Goal: Task Accomplishment & Management: Manage account settings

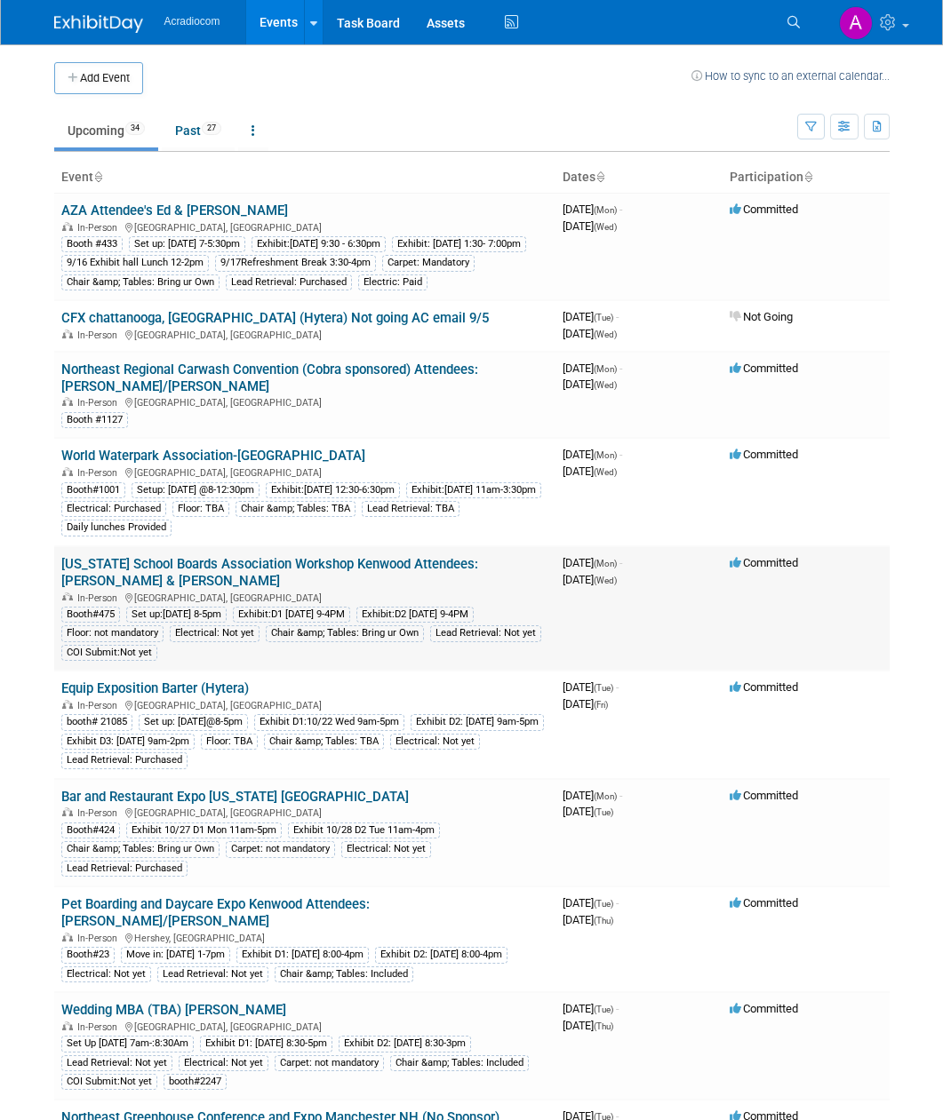
click at [343, 560] on link "New Jersey School Boards Association Workshop Kenwood Attendees: Dennis & Mike" at bounding box center [269, 572] width 417 height 33
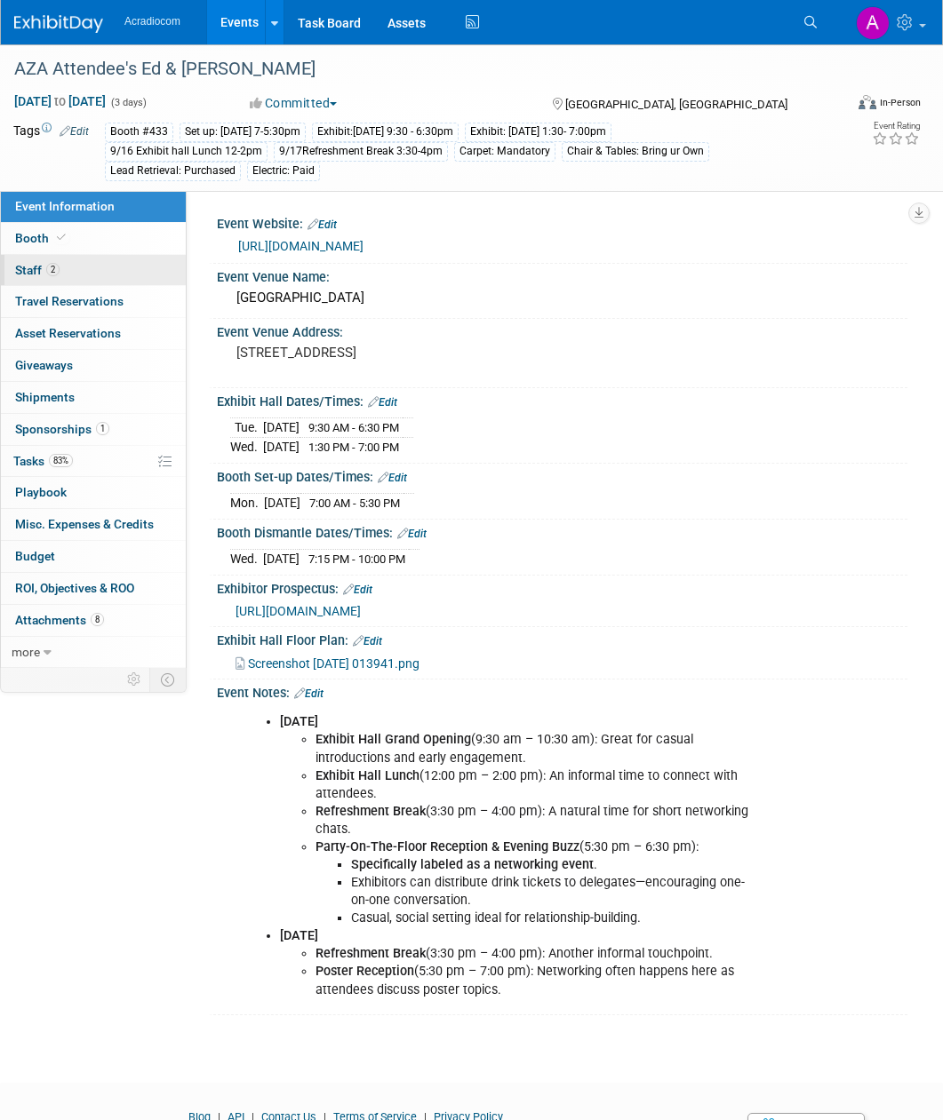
click at [72, 272] on link "2 Staff 2" at bounding box center [93, 270] width 185 height 31
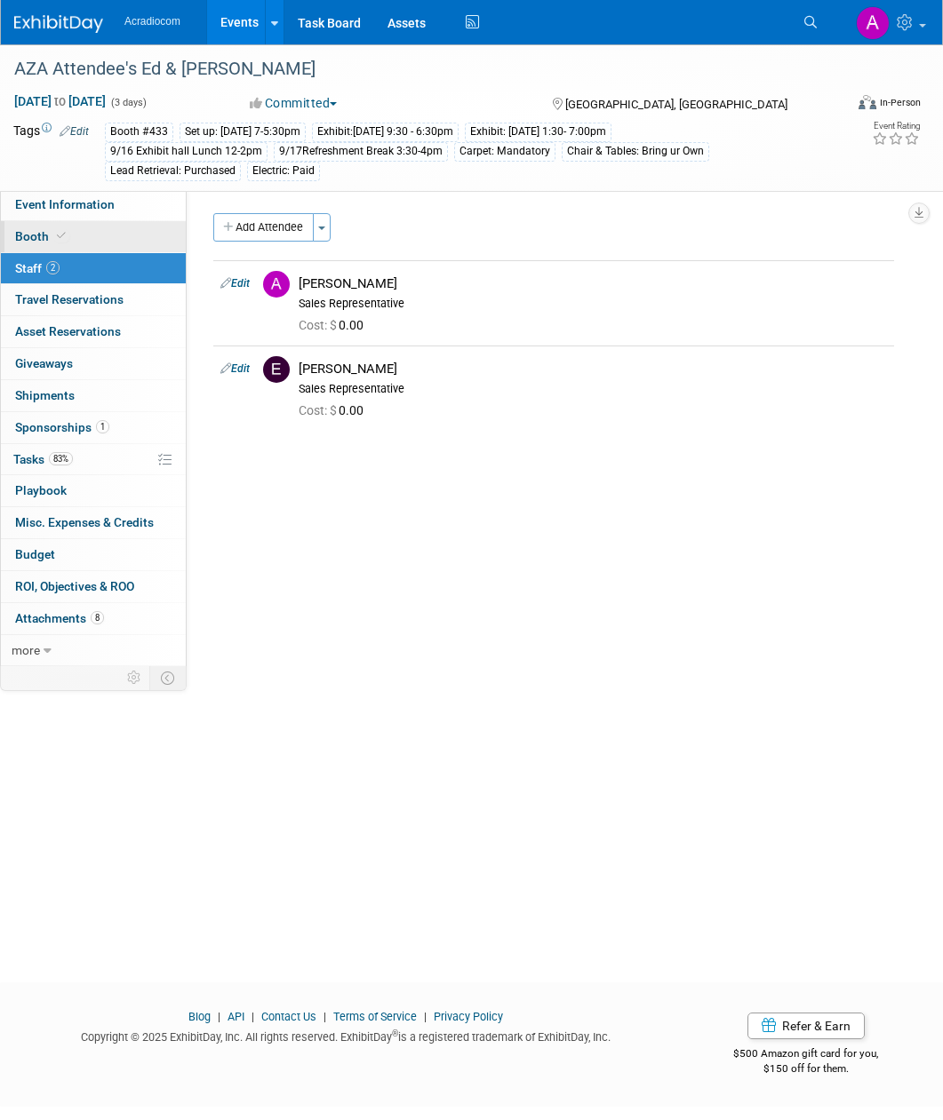
click at [99, 234] on link "Booth" at bounding box center [93, 236] width 185 height 31
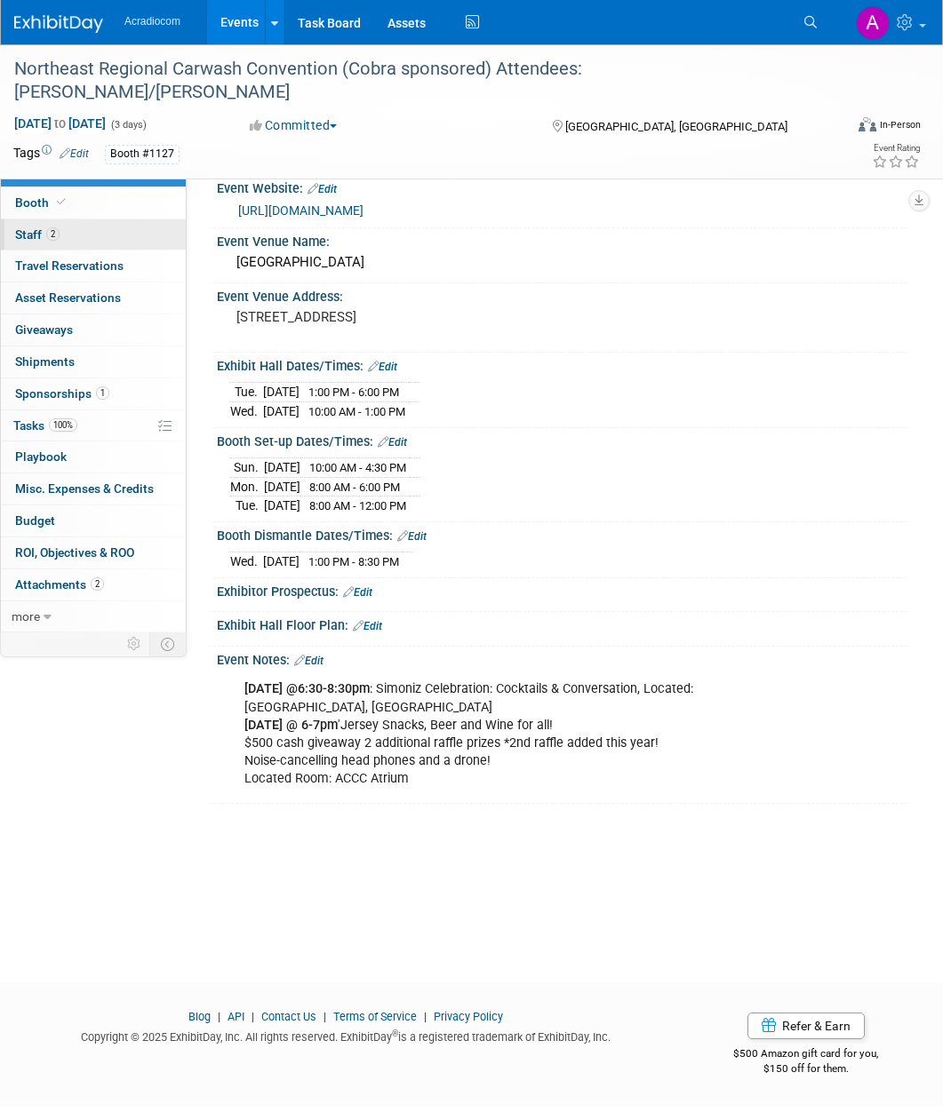
click at [71, 235] on link "2 Staff 2" at bounding box center [93, 234] width 185 height 31
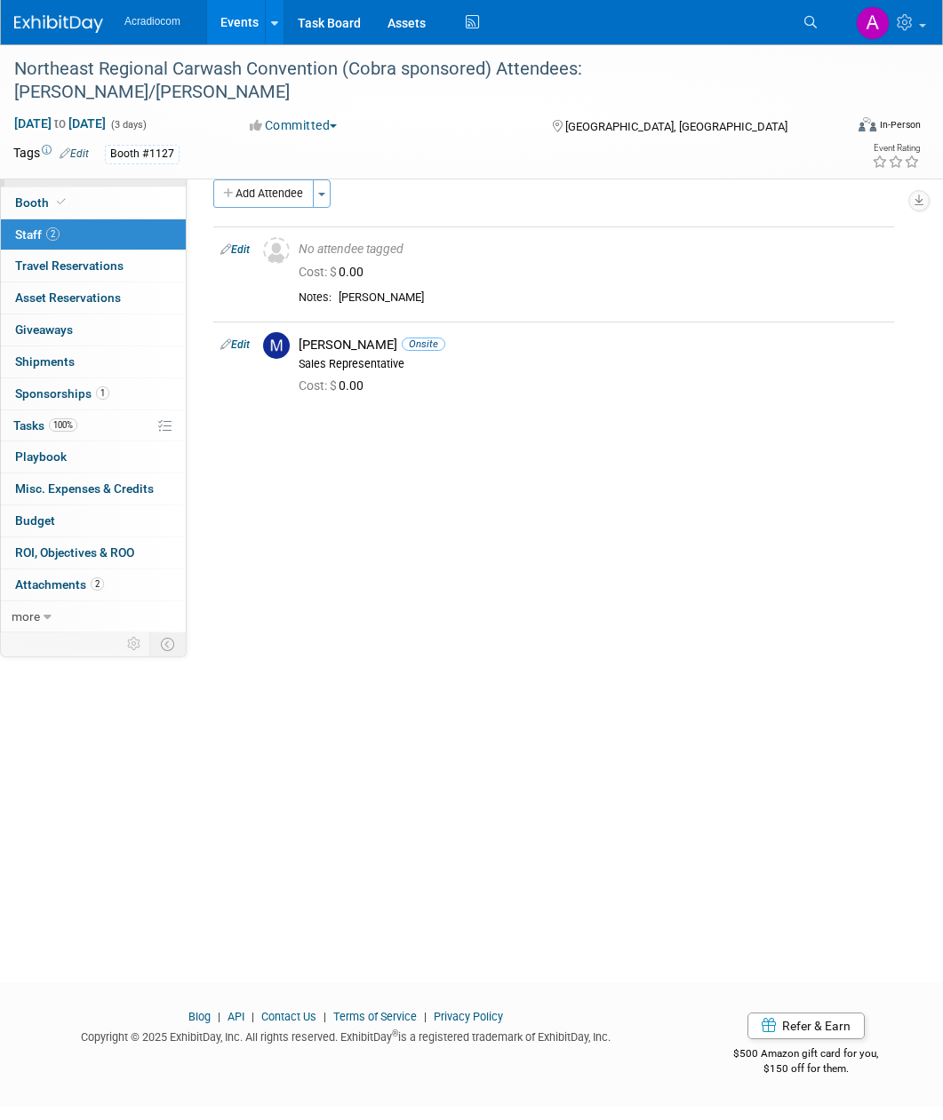
click at [118, 176] on link "Event Information" at bounding box center [93, 170] width 185 height 31
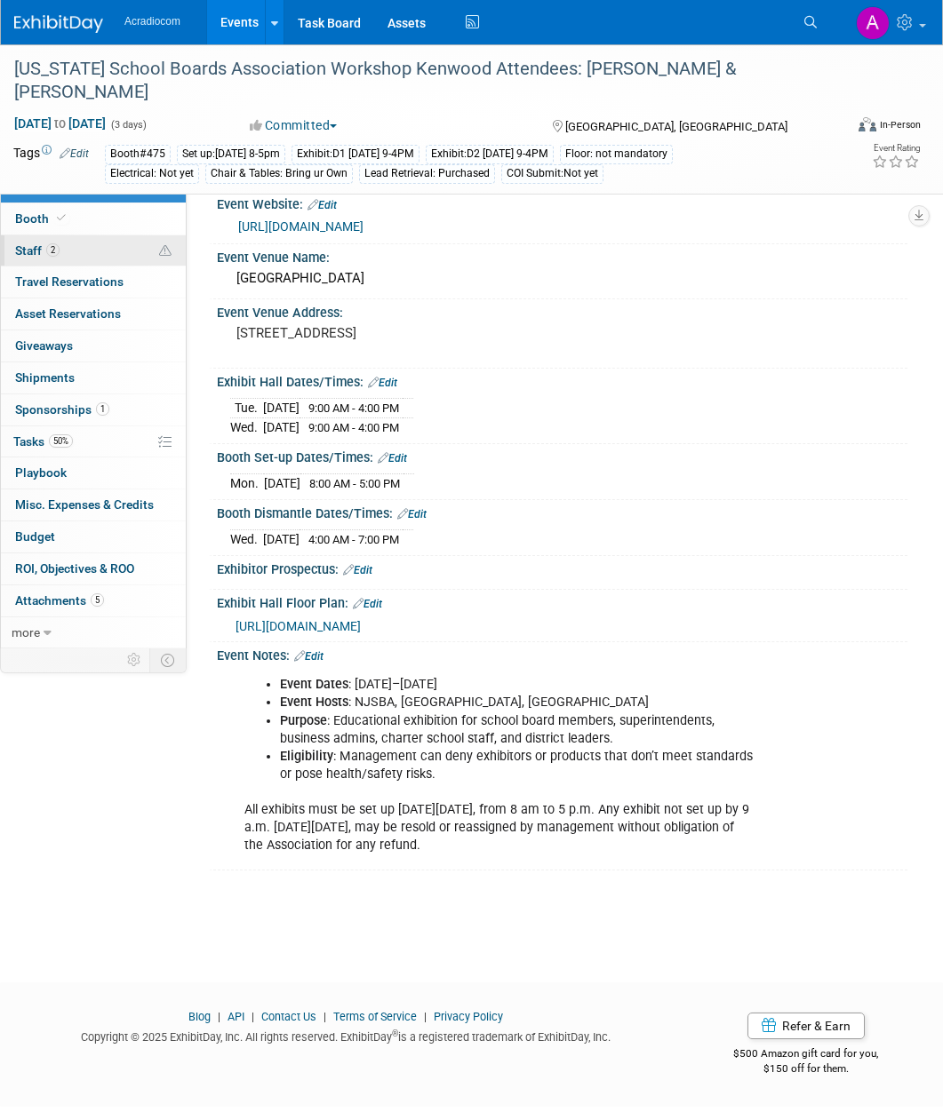
click at [84, 257] on link "2 Staff 2" at bounding box center [93, 250] width 185 height 31
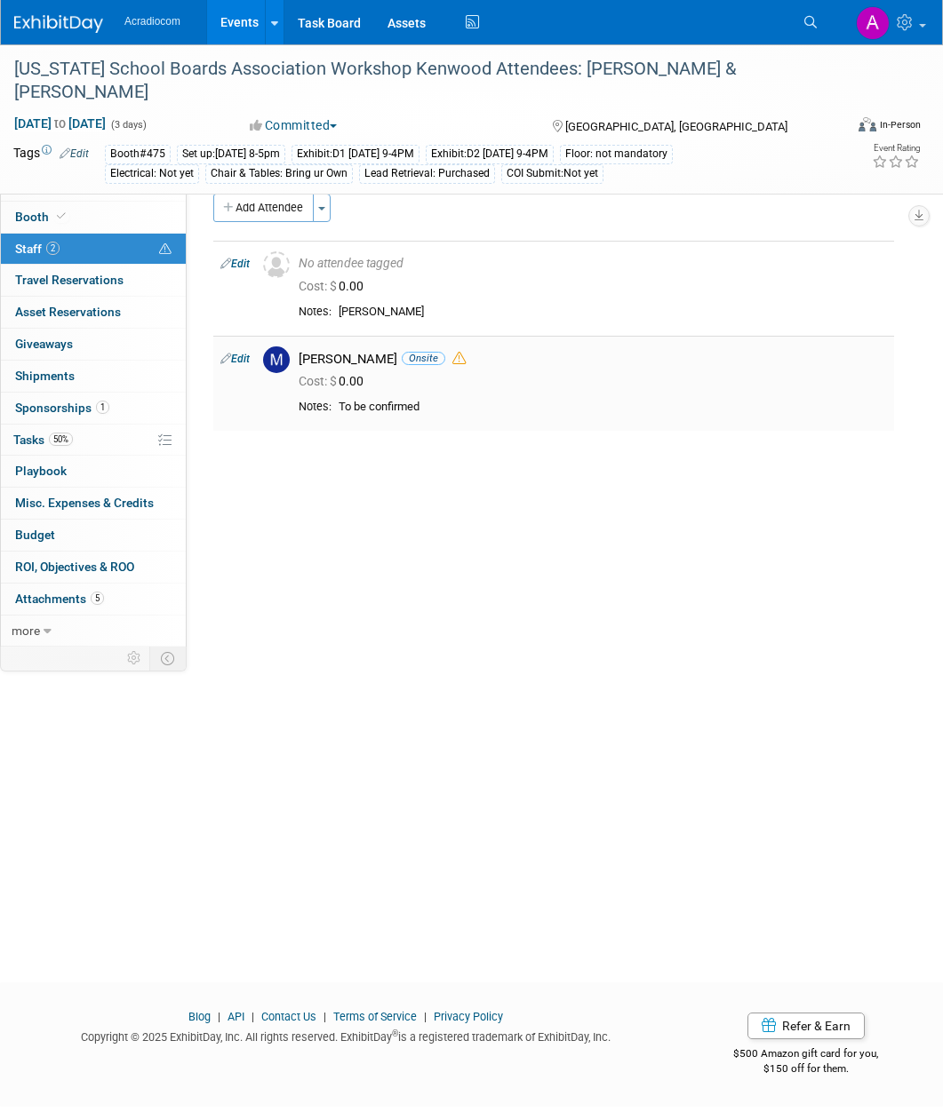
click at [627, 360] on div "Mike Pascuzzi Onsite" at bounding box center [593, 359] width 588 height 17
click at [243, 361] on link "Edit" at bounding box center [234, 359] width 29 height 12
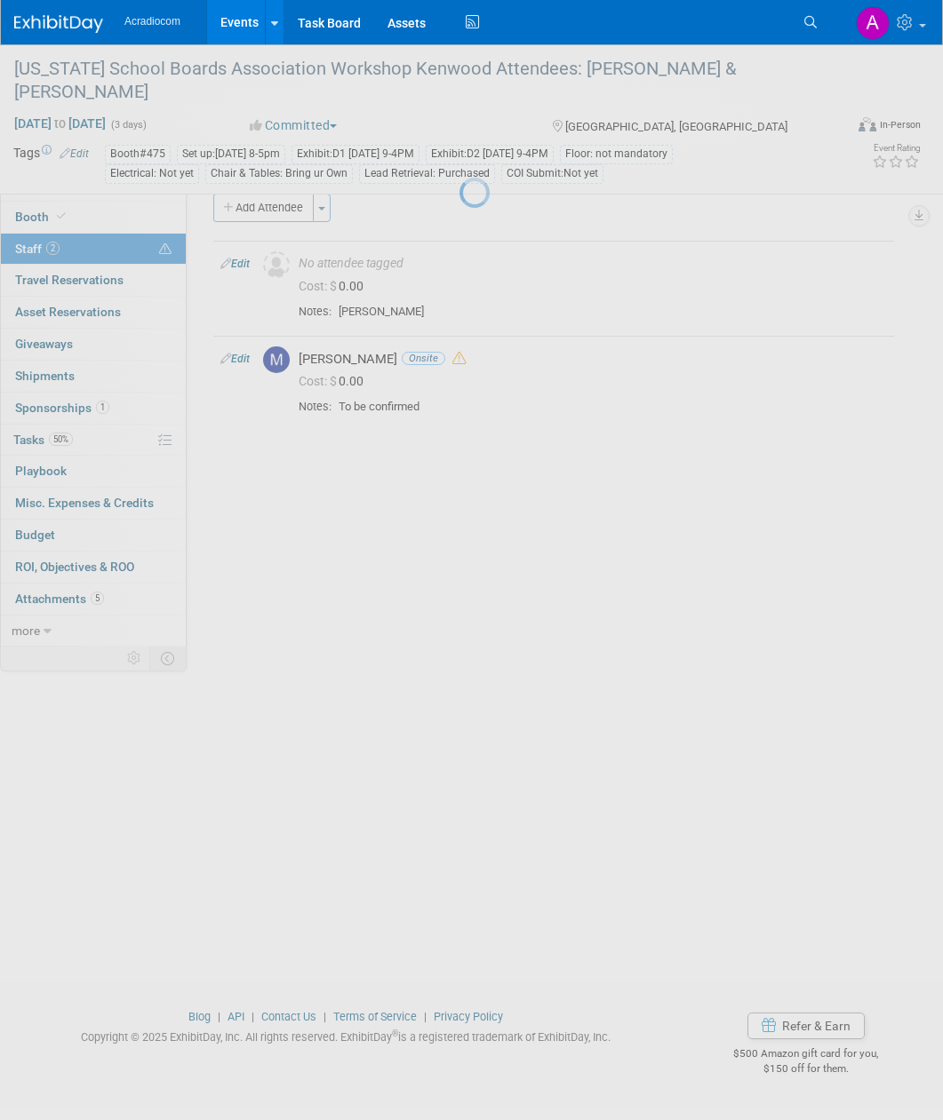
select select "5f2cbf7f-35e5-4fa4-8489-7bc72f42977b"
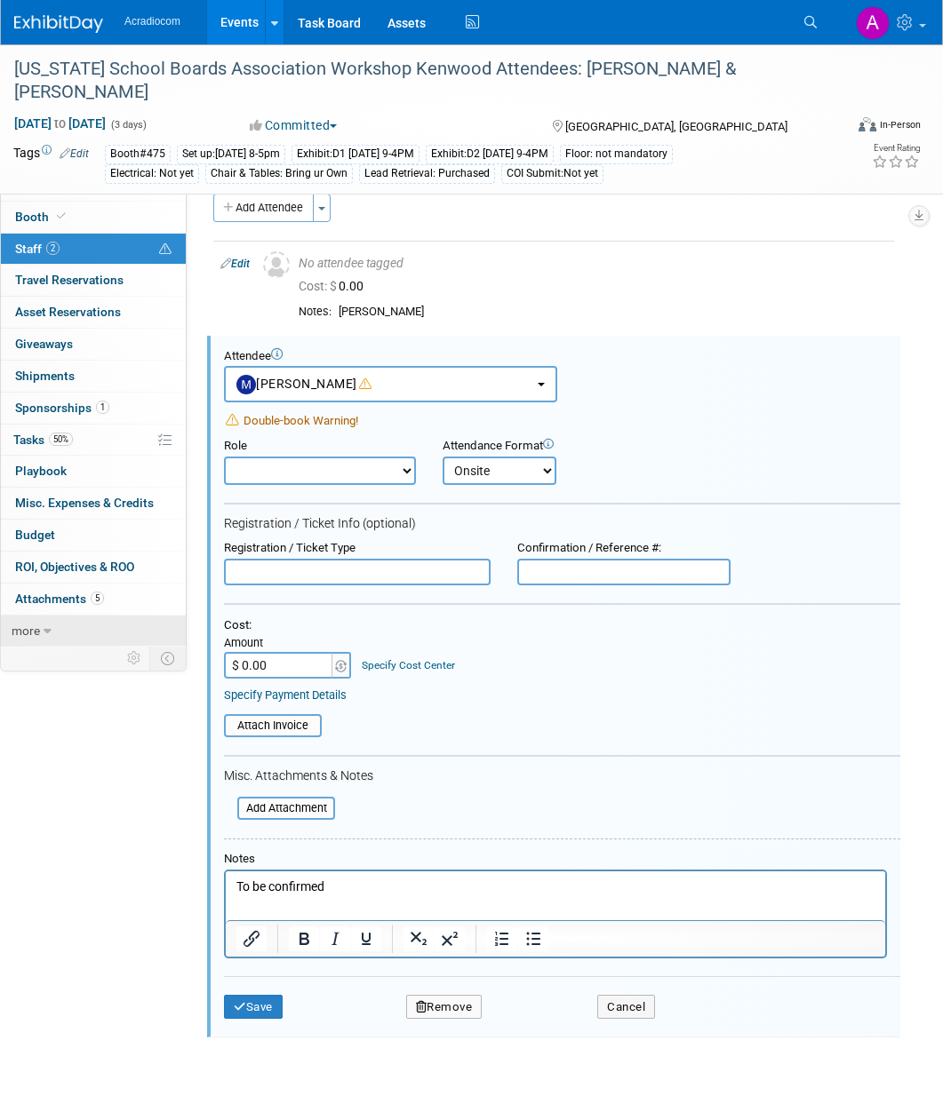
click at [42, 629] on link "more" at bounding box center [93, 631] width 185 height 31
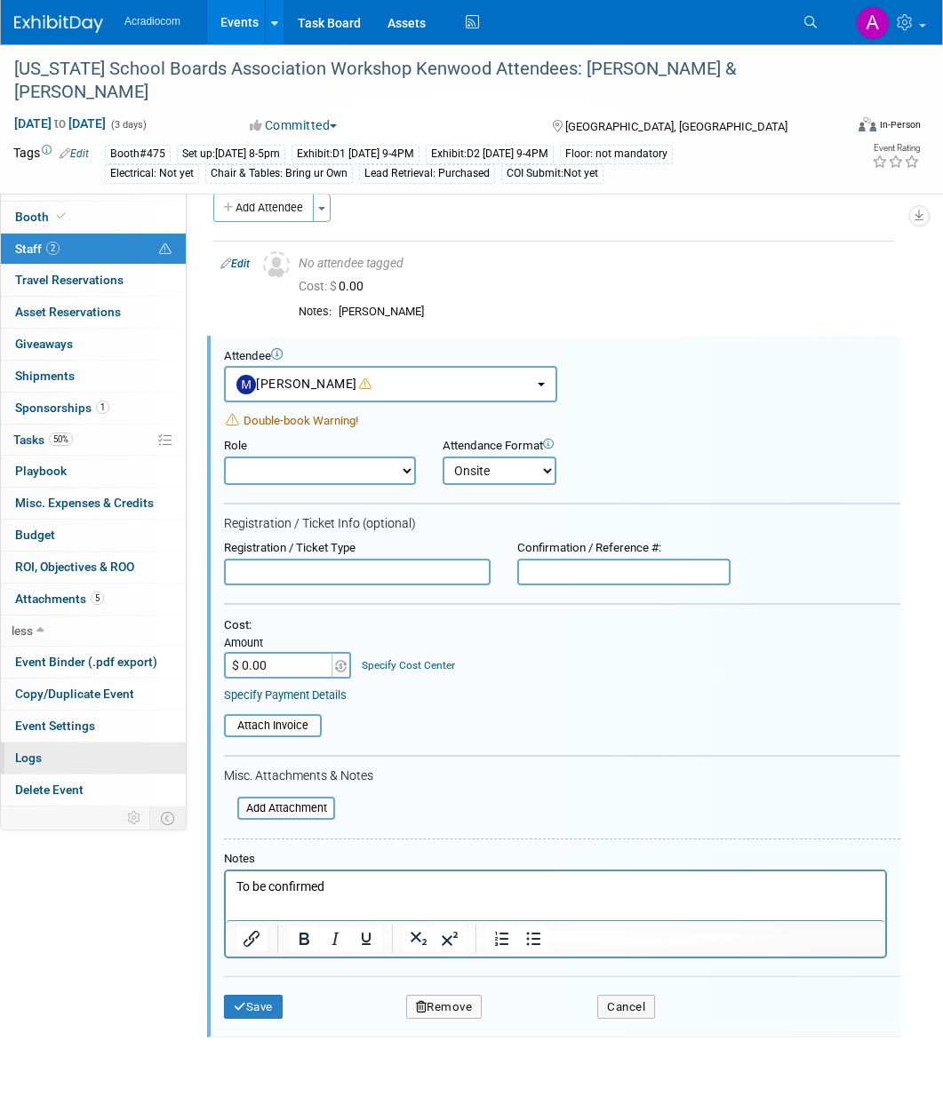
click at [115, 761] on link "Logs" at bounding box center [93, 758] width 185 height 31
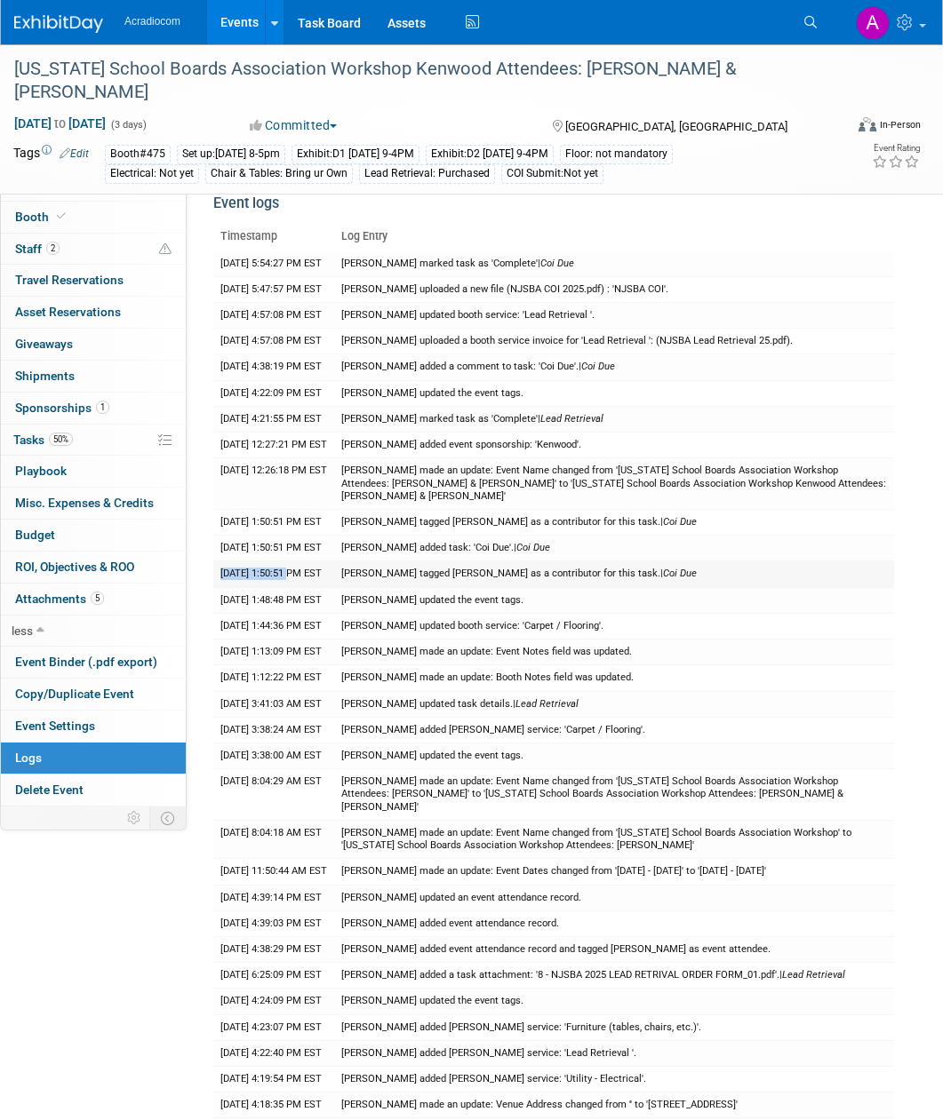
drag, startPoint x: 218, startPoint y: 557, endPoint x: 293, endPoint y: 566, distance: 76.0
click at [293, 566] on td "9/5/2025 1:50:51 PM EST" at bounding box center [273, 575] width 121 height 26
click at [94, 239] on link "2 Staff 2" at bounding box center [93, 249] width 185 height 31
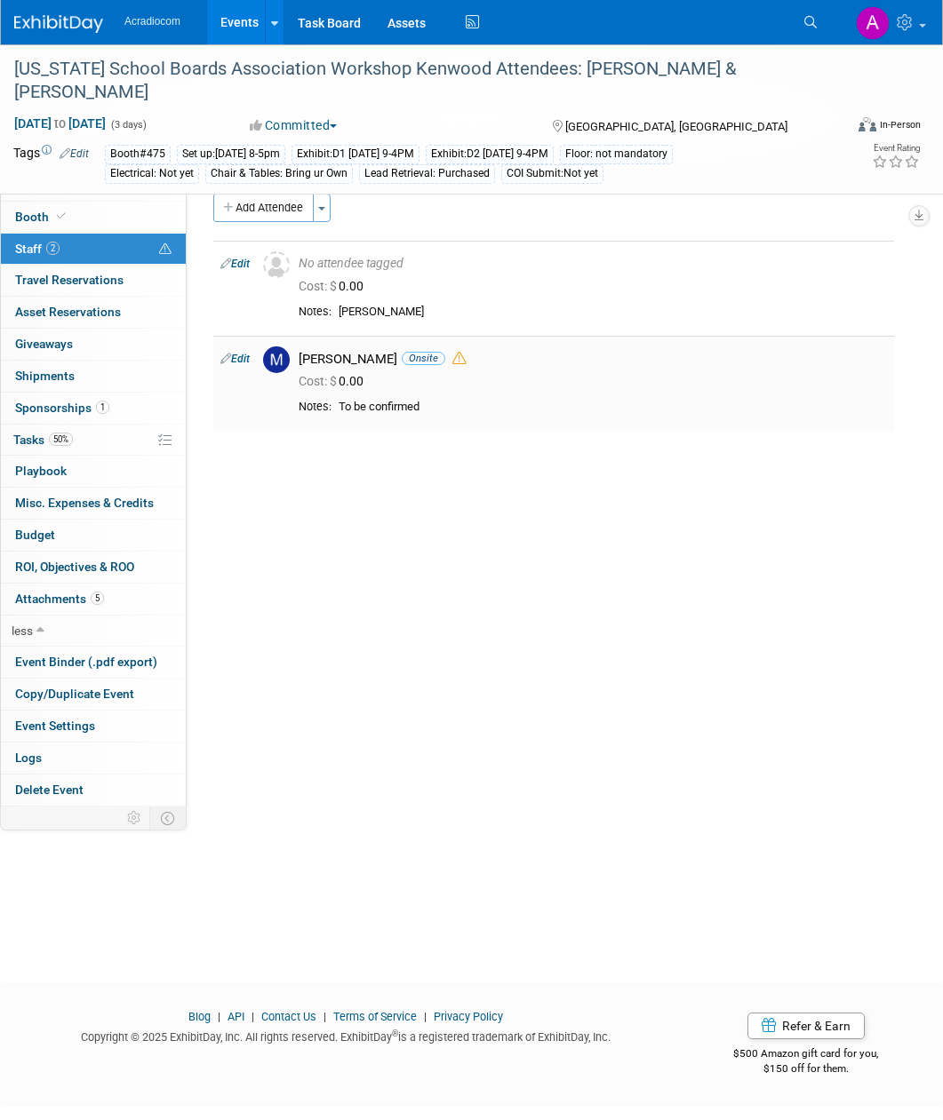
click at [240, 360] on link "Edit" at bounding box center [234, 359] width 29 height 12
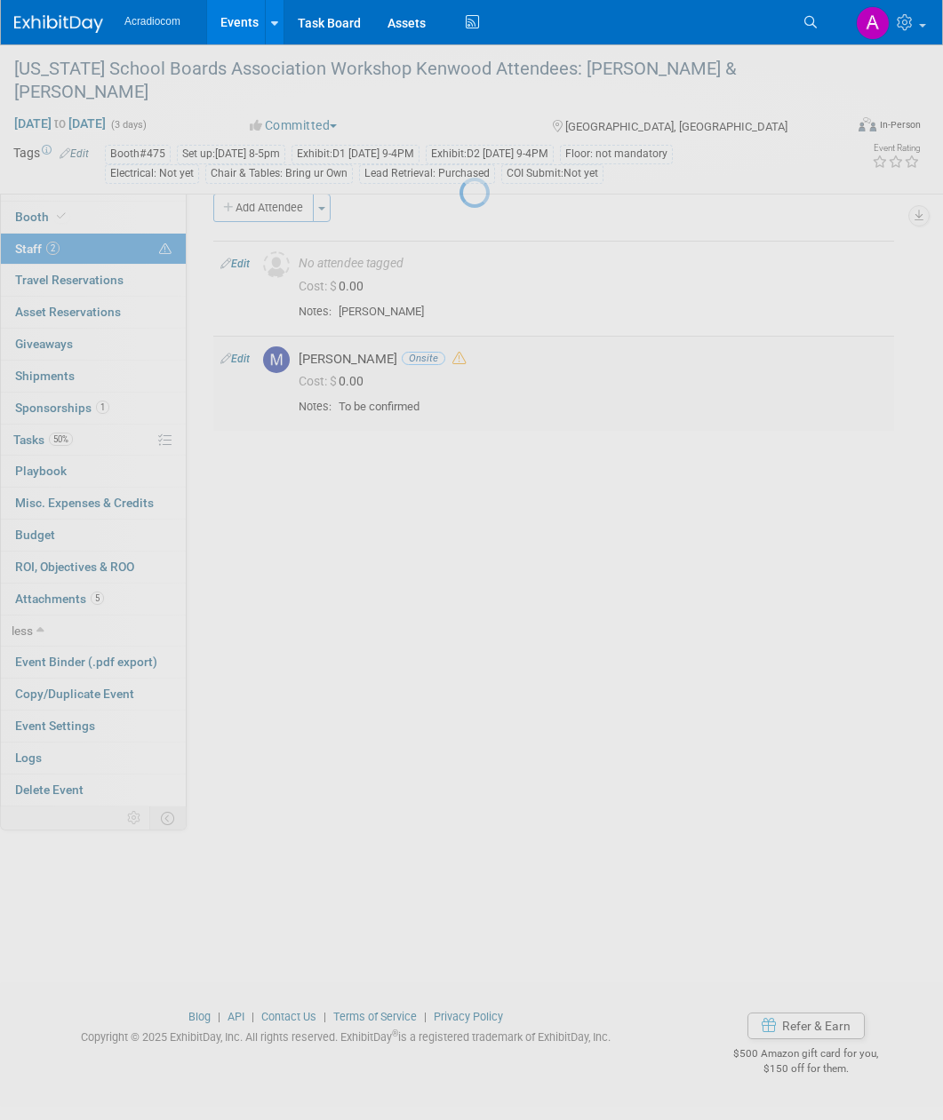
select select "5f2cbf7f-35e5-4fa4-8489-7bc72f42977b"
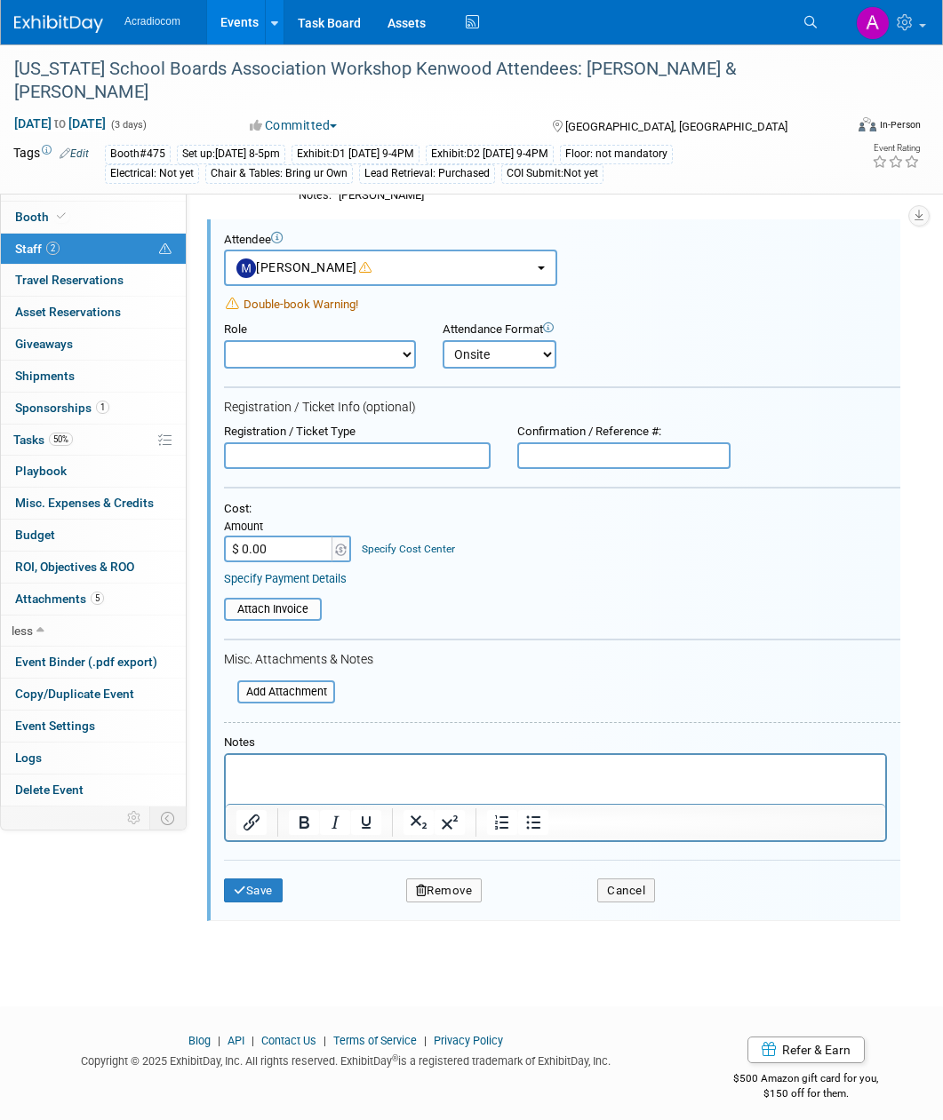
scroll to position [120, 0]
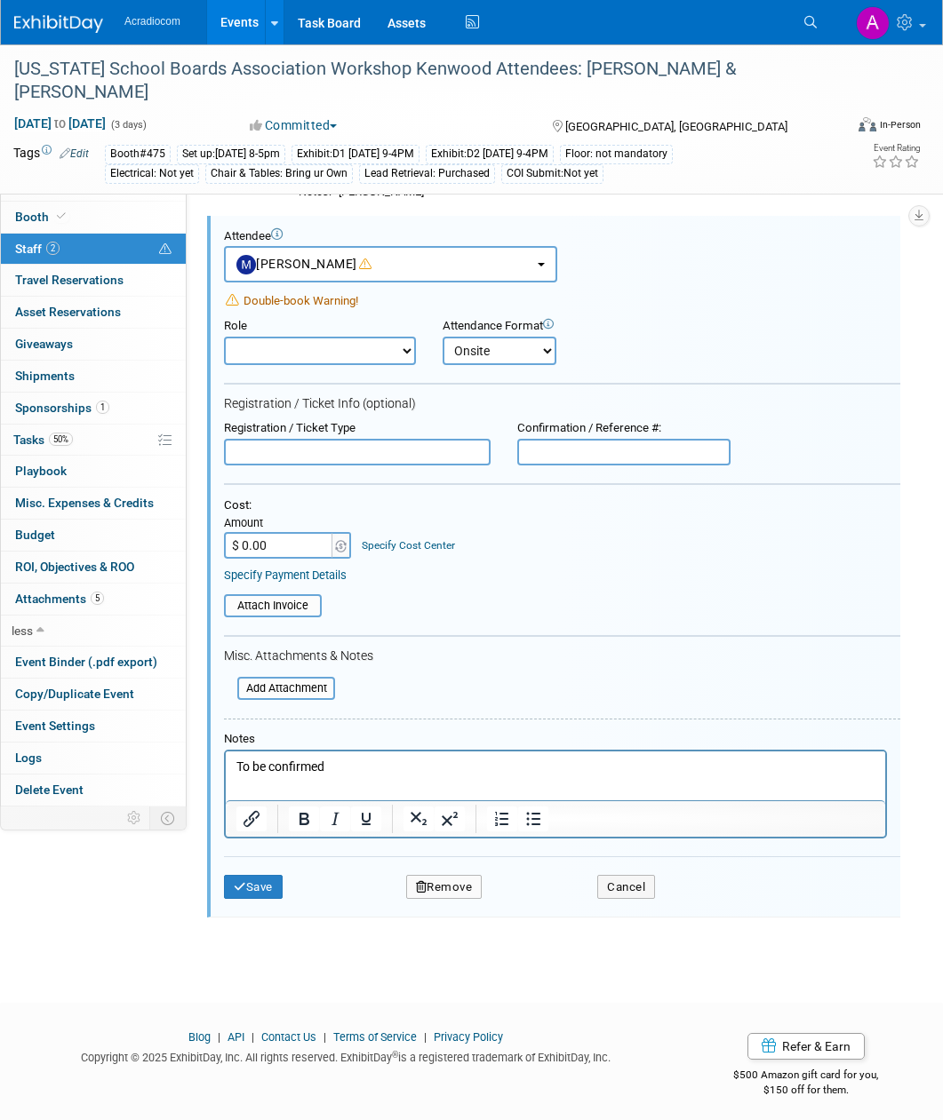
click at [456, 887] on button "Remove" at bounding box center [444, 887] width 76 height 25
click at [538, 896] on link "Yes" at bounding box center [541, 903] width 52 height 28
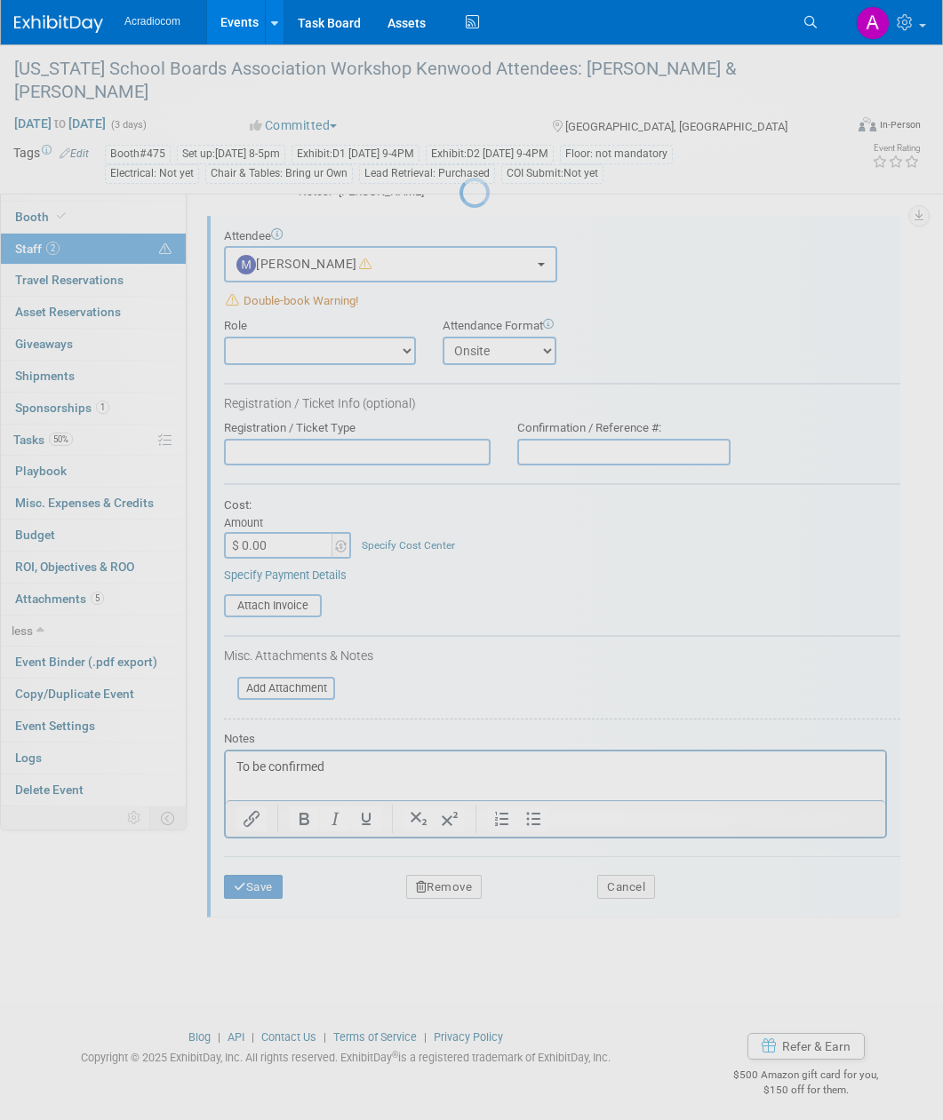
scroll to position [0, 0]
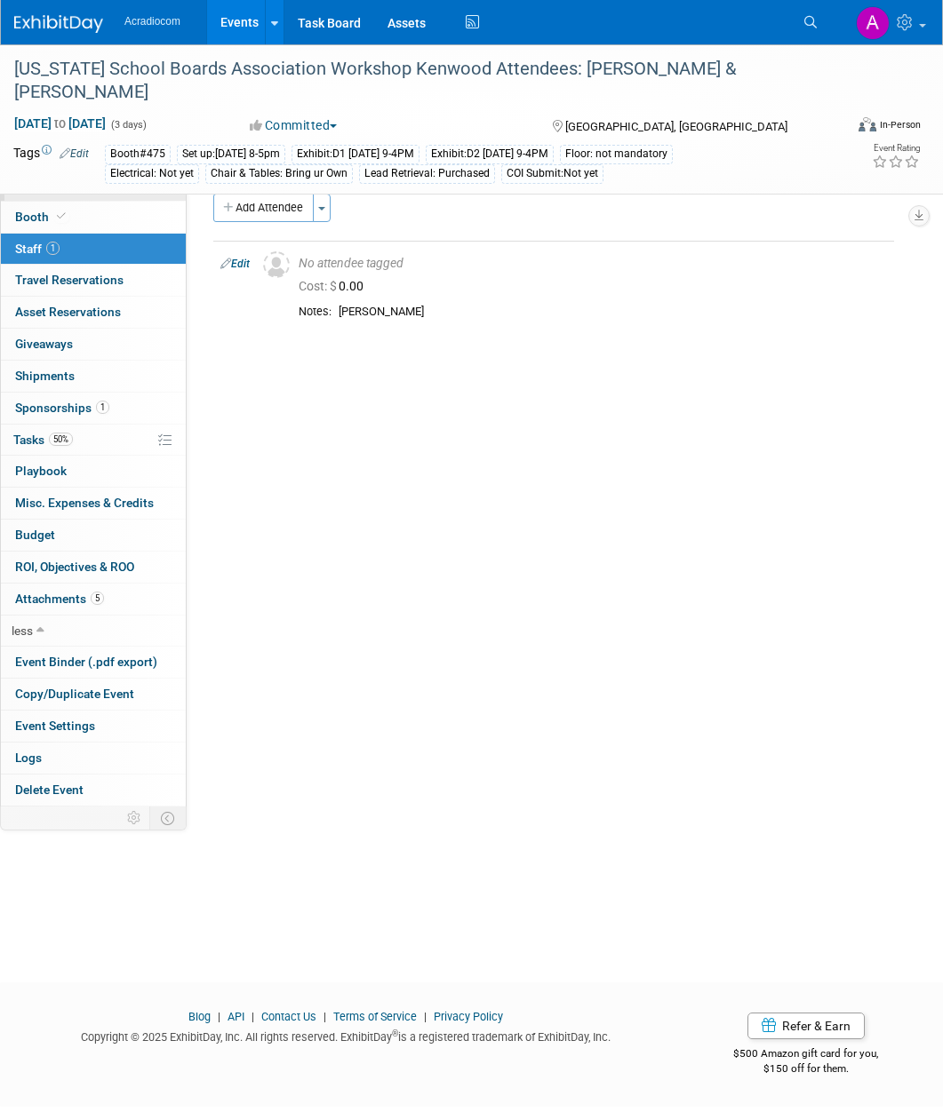
click at [85, 180] on span "Event Information" at bounding box center [65, 185] width 100 height 14
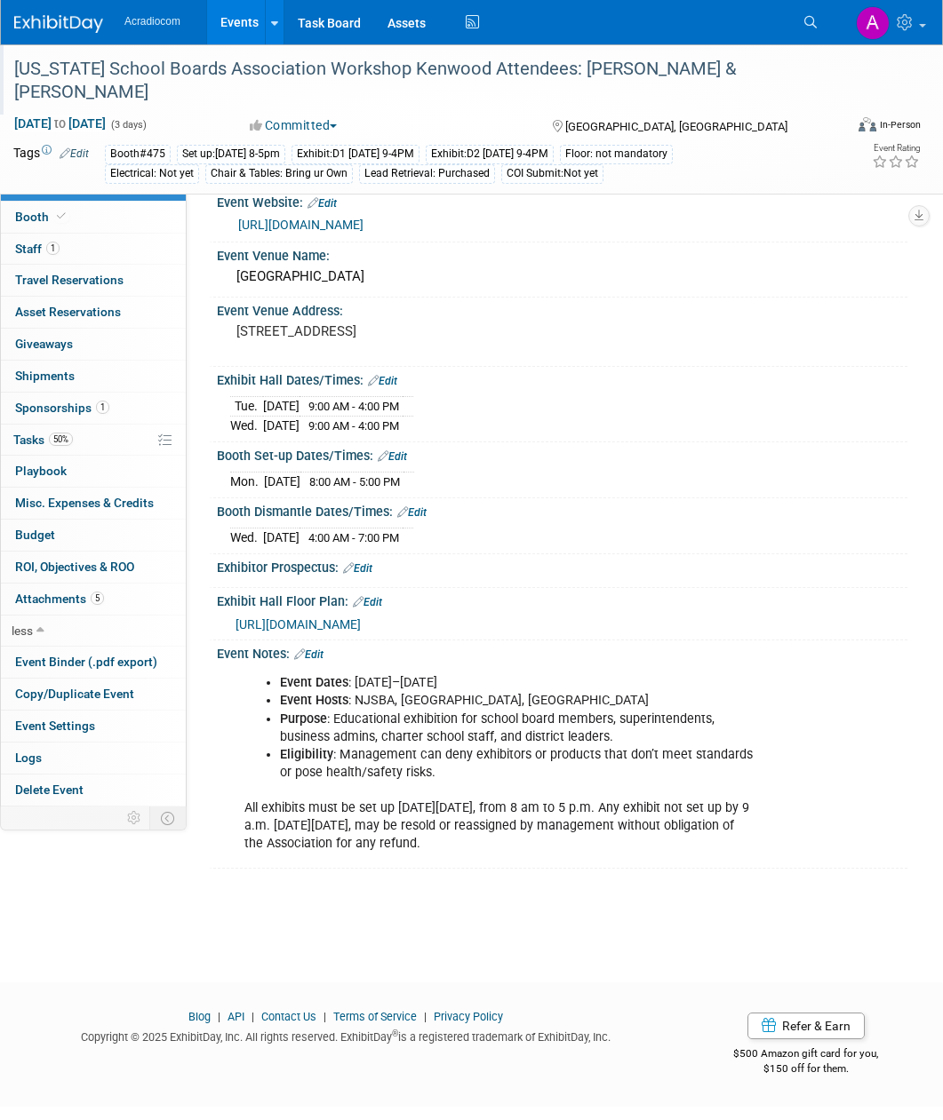
click at [654, 78] on div "New Jersey School Boards Association Workshop Kenwood Attendees: Dennis & Mike" at bounding box center [419, 80] width 823 height 54
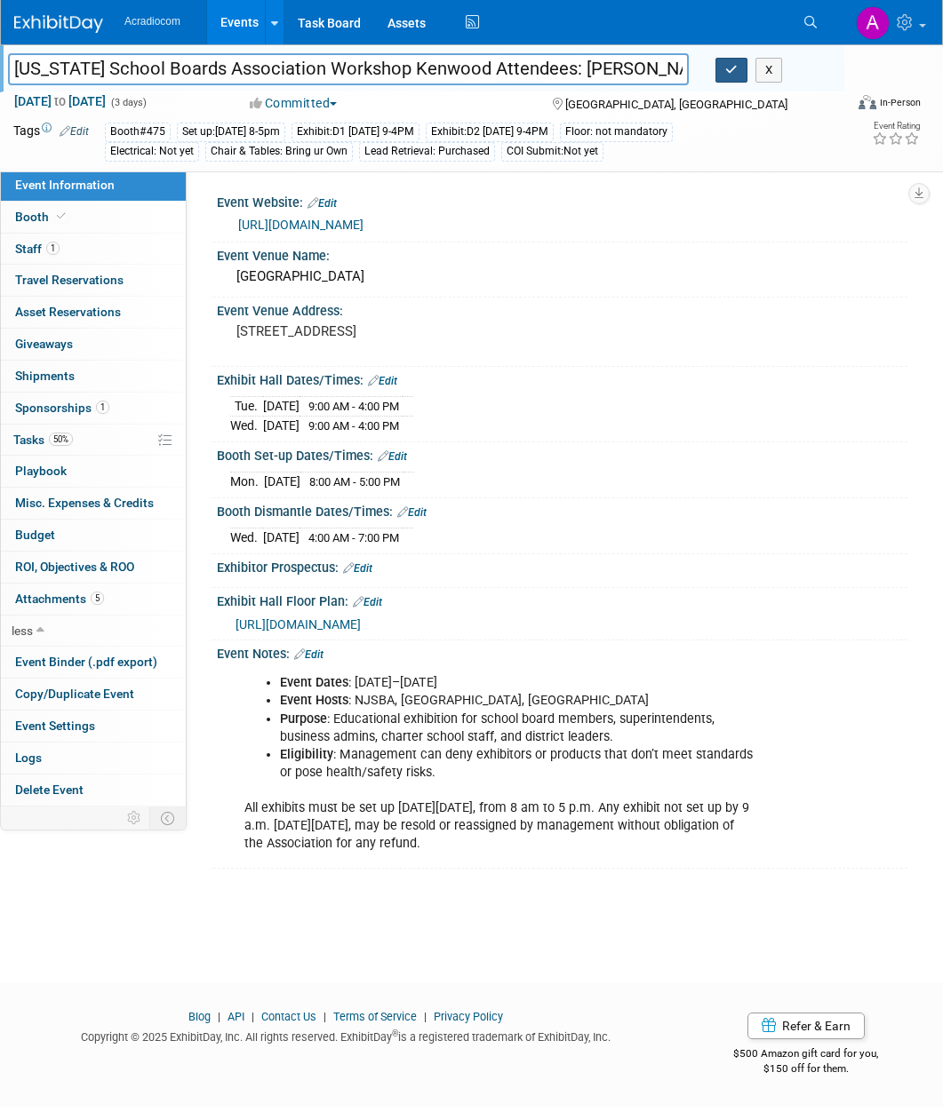
scroll to position [0, 14]
drag, startPoint x: 632, startPoint y: 68, endPoint x: 742, endPoint y: 70, distance: 110.2
click at [742, 70] on div "New Jersey School Boards Association Workshop Kenwood Attendees: Dennis & Mike X" at bounding box center [419, 71] width 849 height 27
type input "[US_STATE] School Boards Association Workshop Kenwood Attendees: [PERSON_NAME]"
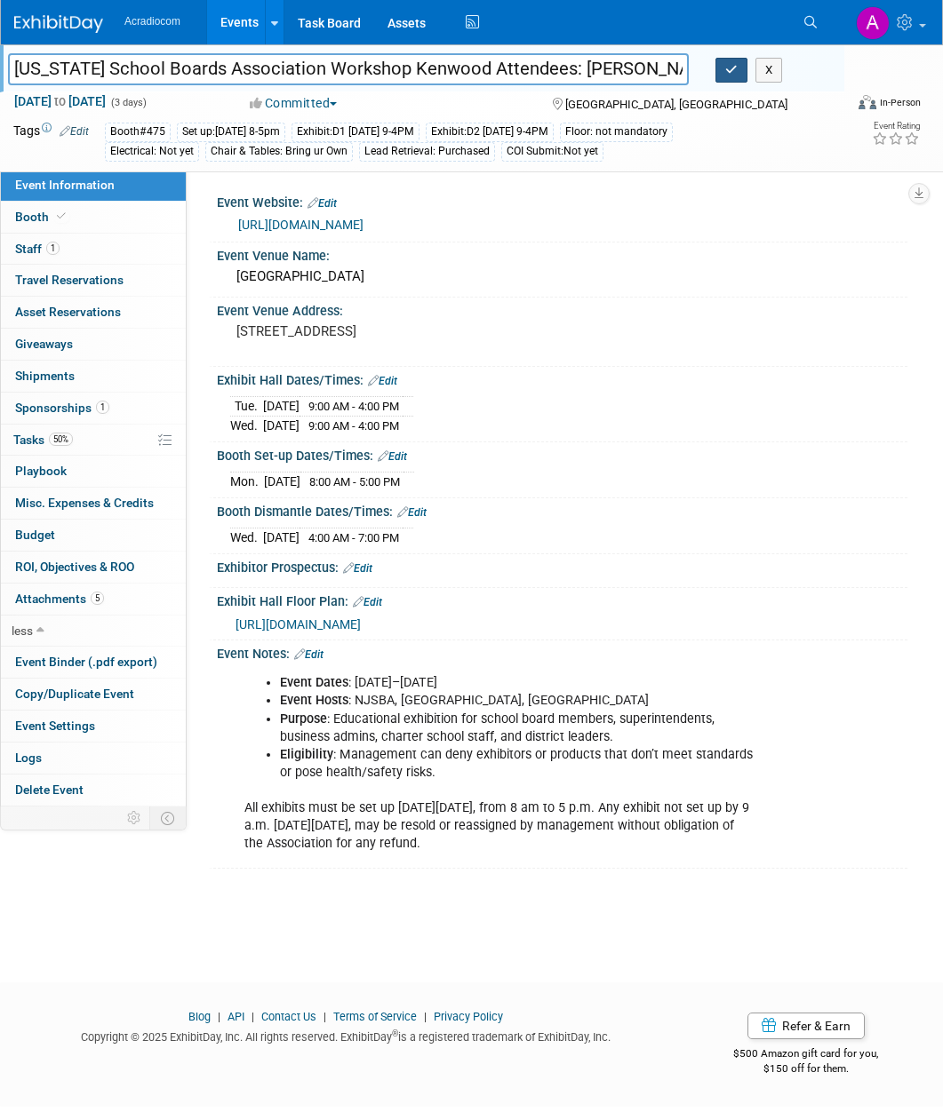
click at [726, 66] on icon "button" at bounding box center [731, 70] width 12 height 12
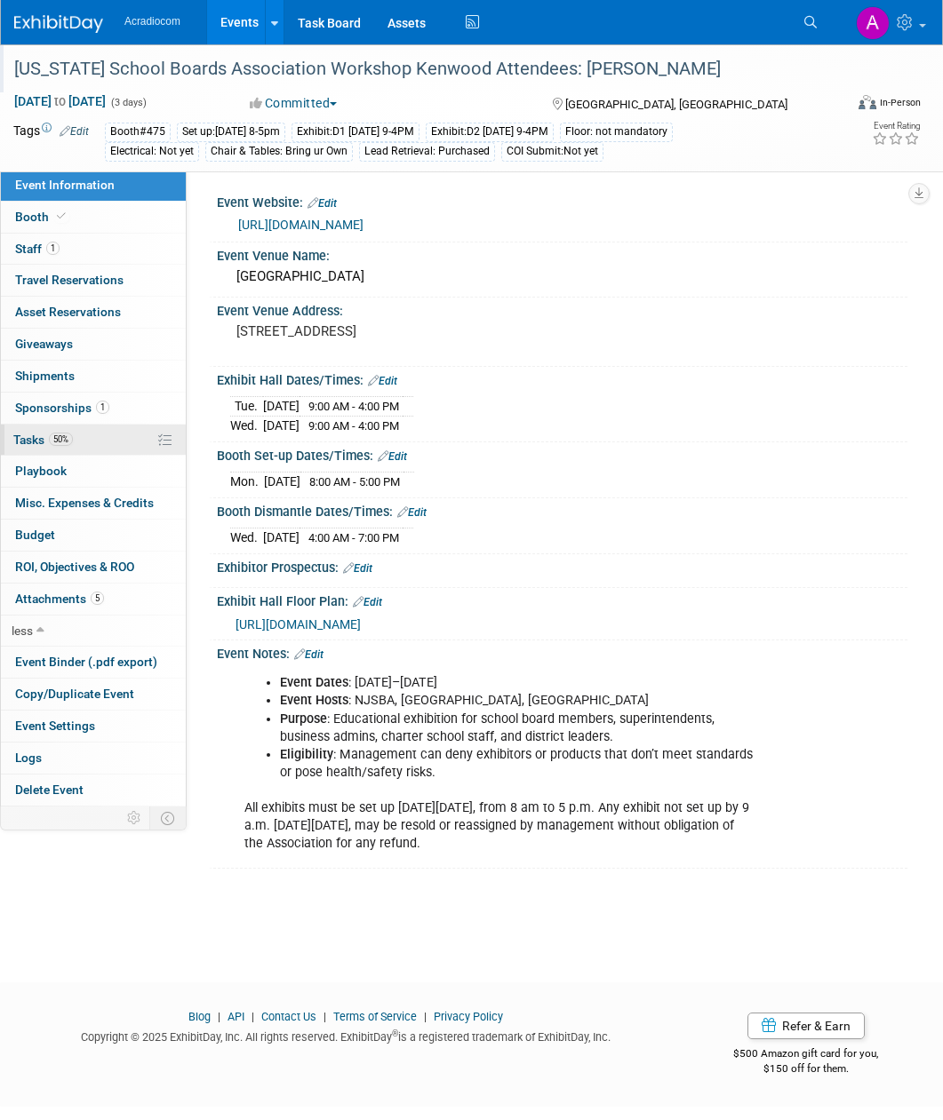
click at [152, 440] on link "50% Tasks 50%" at bounding box center [93, 440] width 185 height 31
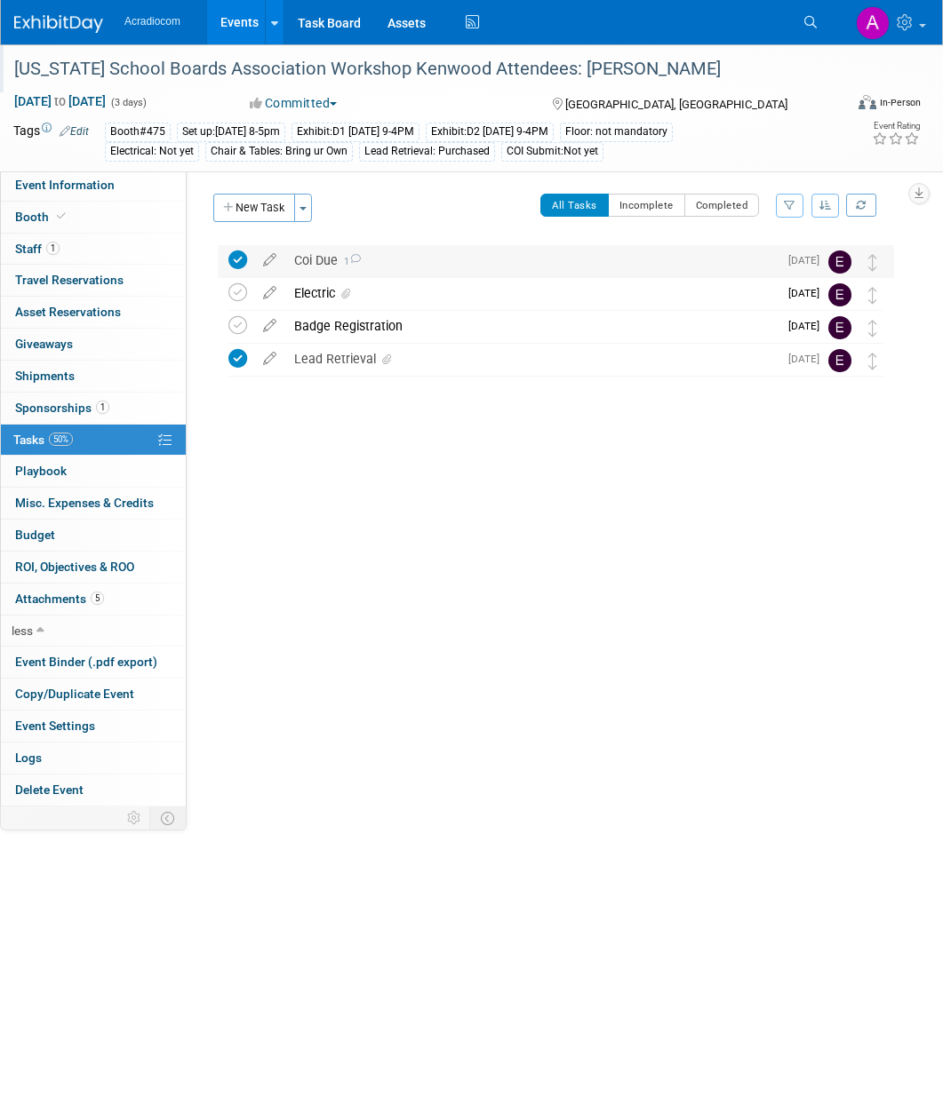
click at [360, 256] on icon at bounding box center [355, 259] width 12 height 10
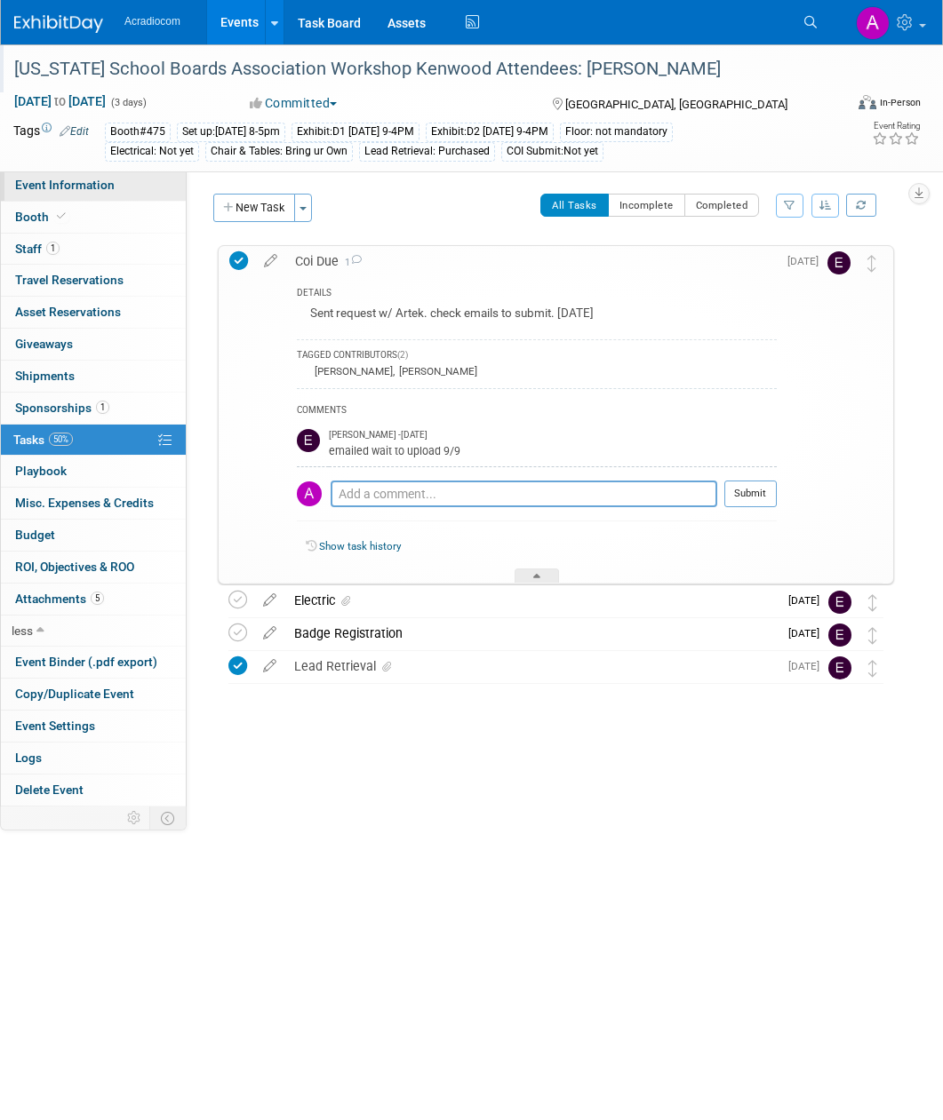
click at [89, 185] on span "Event Information" at bounding box center [65, 185] width 100 height 14
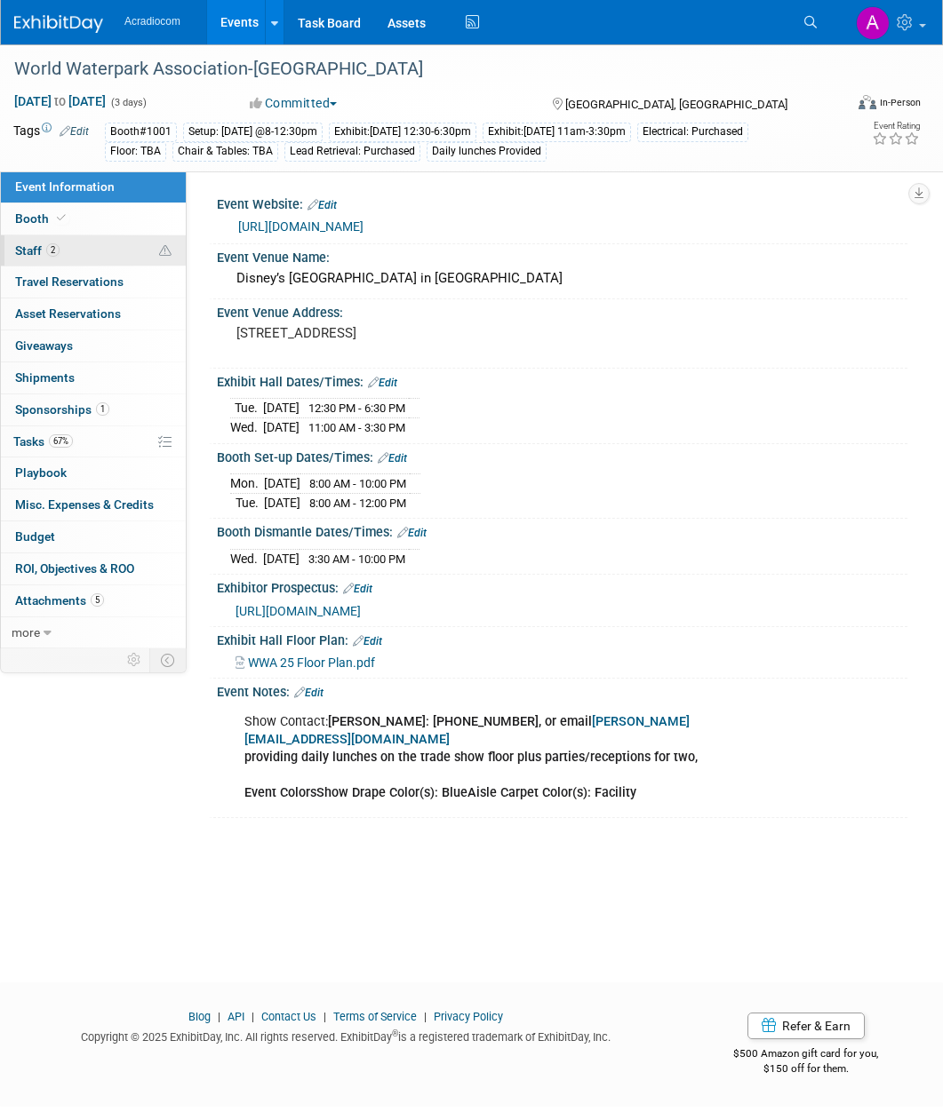
click at [60, 259] on link "2 Staff 2" at bounding box center [93, 250] width 185 height 31
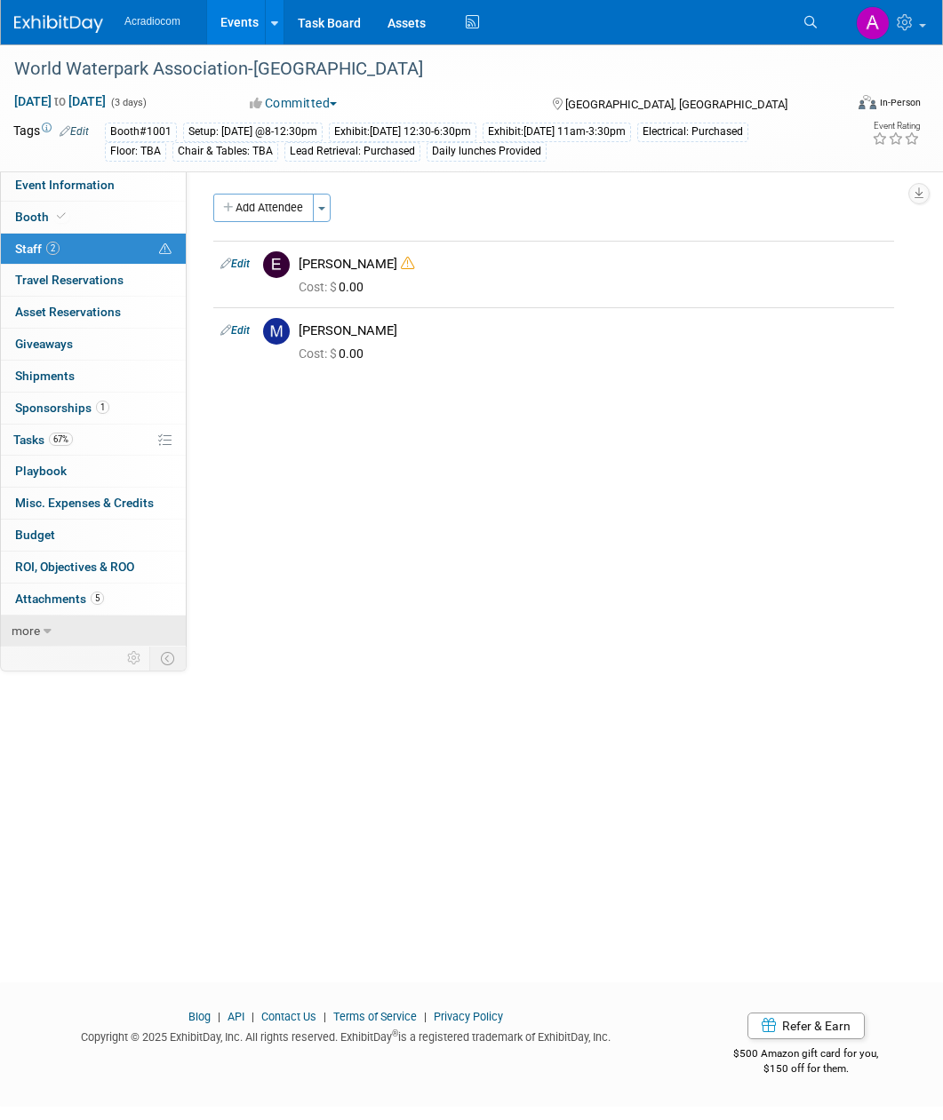
click at [73, 631] on link "more" at bounding box center [93, 631] width 185 height 31
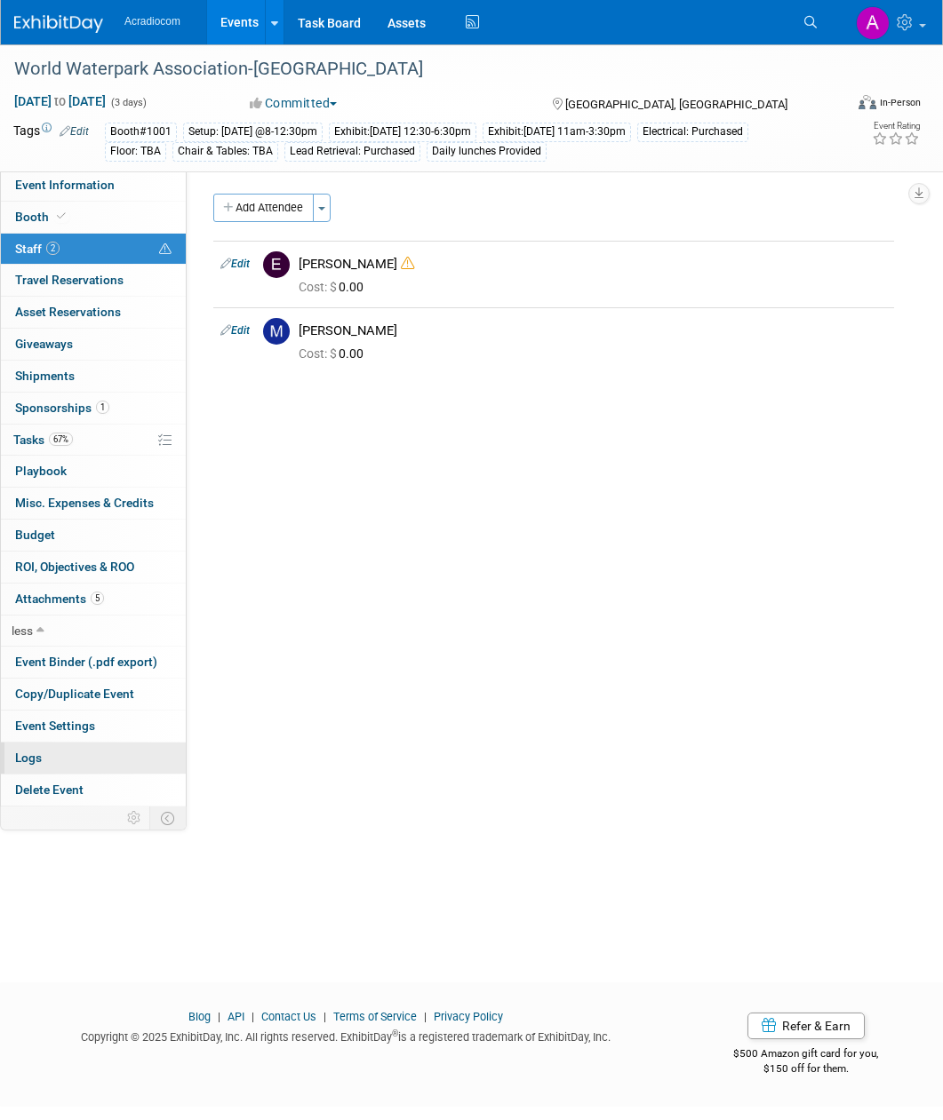
click at [68, 753] on link "Logs" at bounding box center [93, 758] width 185 height 31
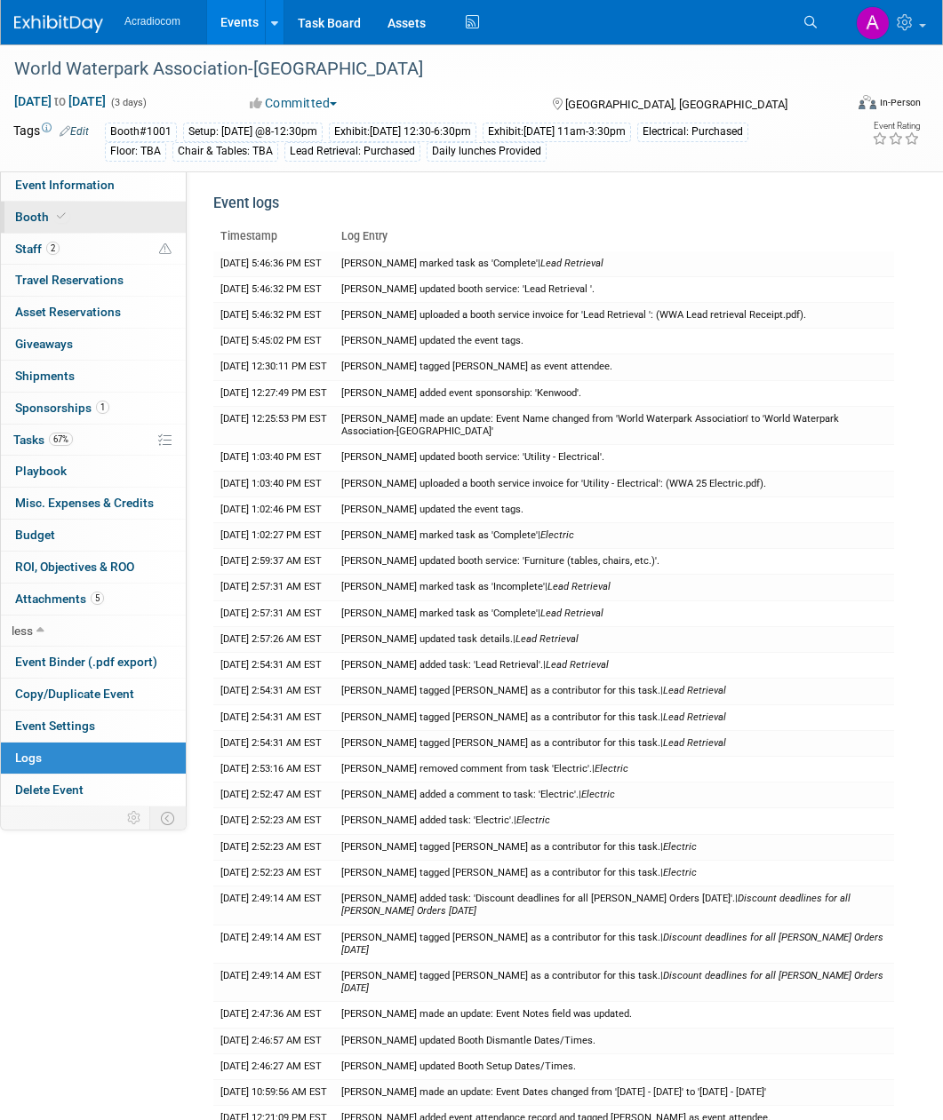
click at [47, 221] on span "Booth" at bounding box center [42, 217] width 54 height 14
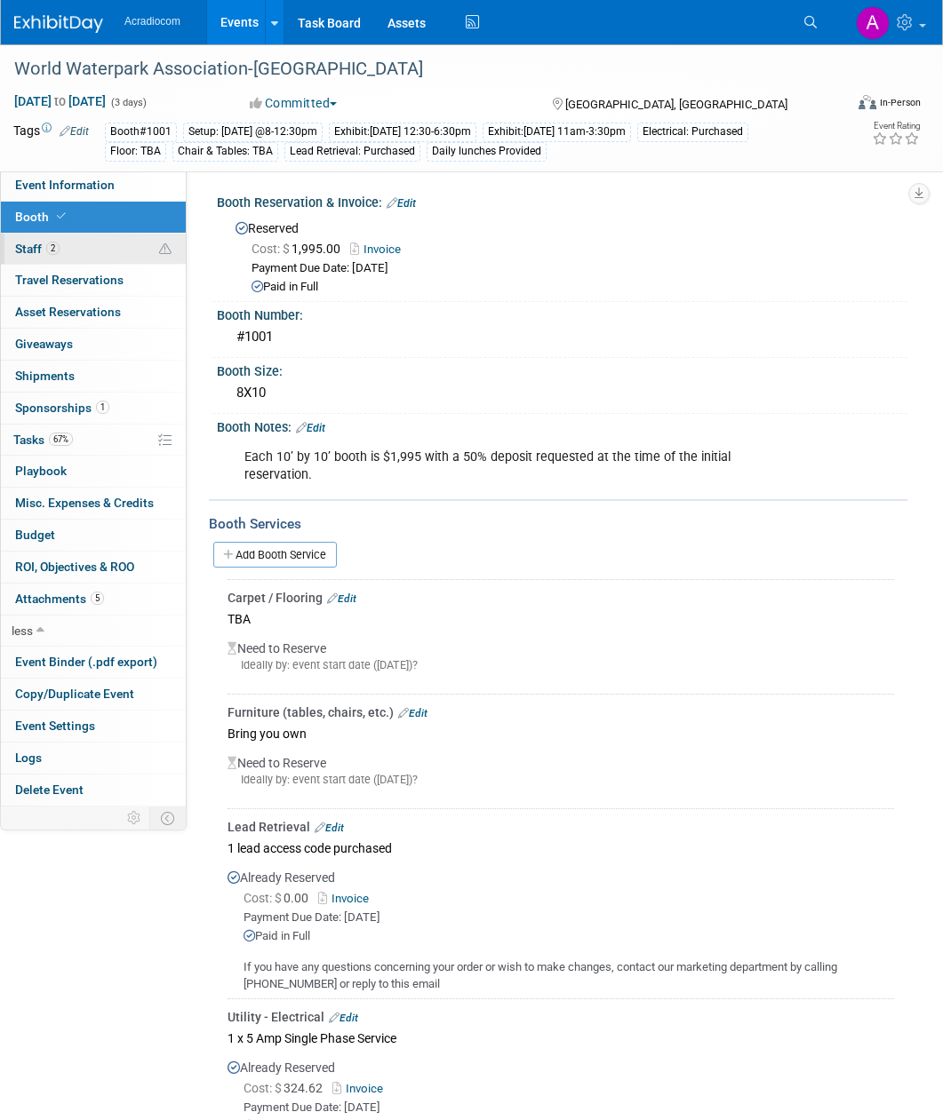
click at [91, 242] on link "2 Staff 2" at bounding box center [93, 249] width 185 height 31
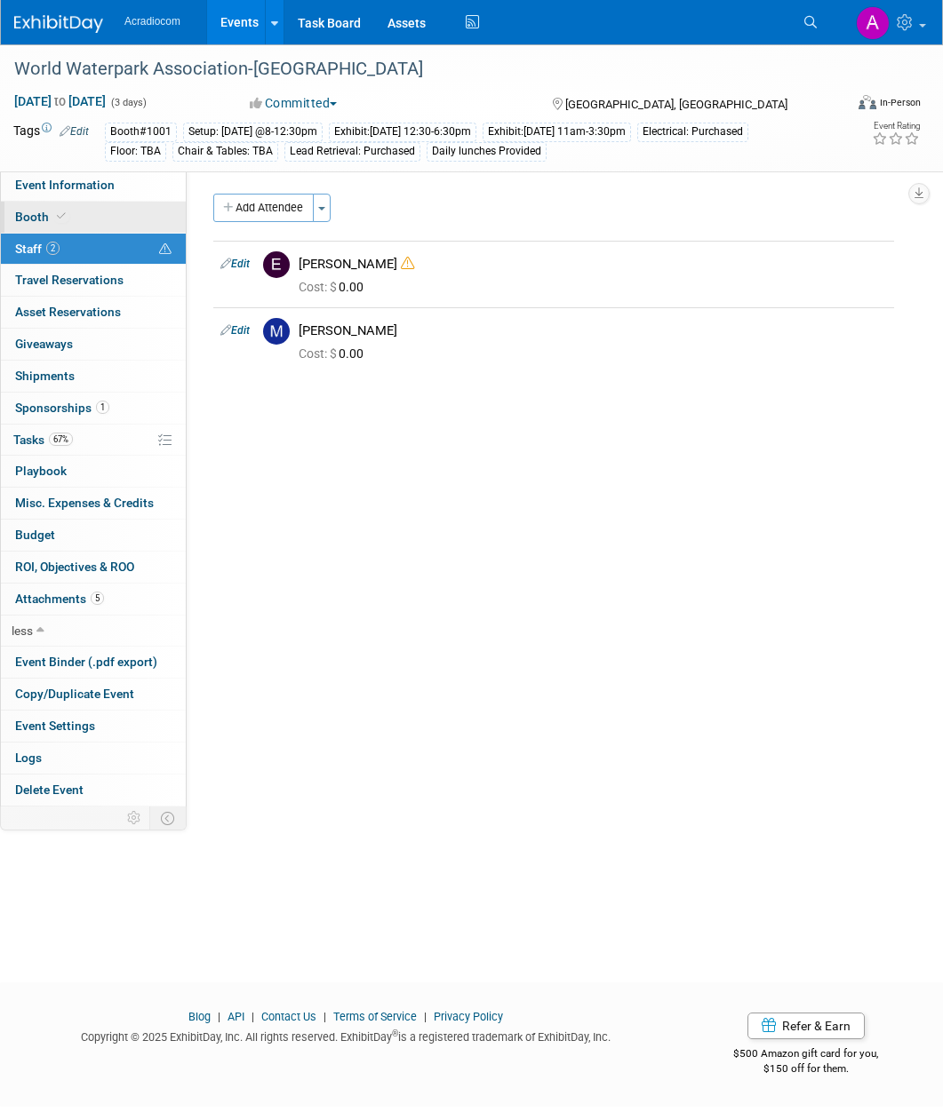
click at [123, 207] on link "Booth" at bounding box center [93, 217] width 185 height 31
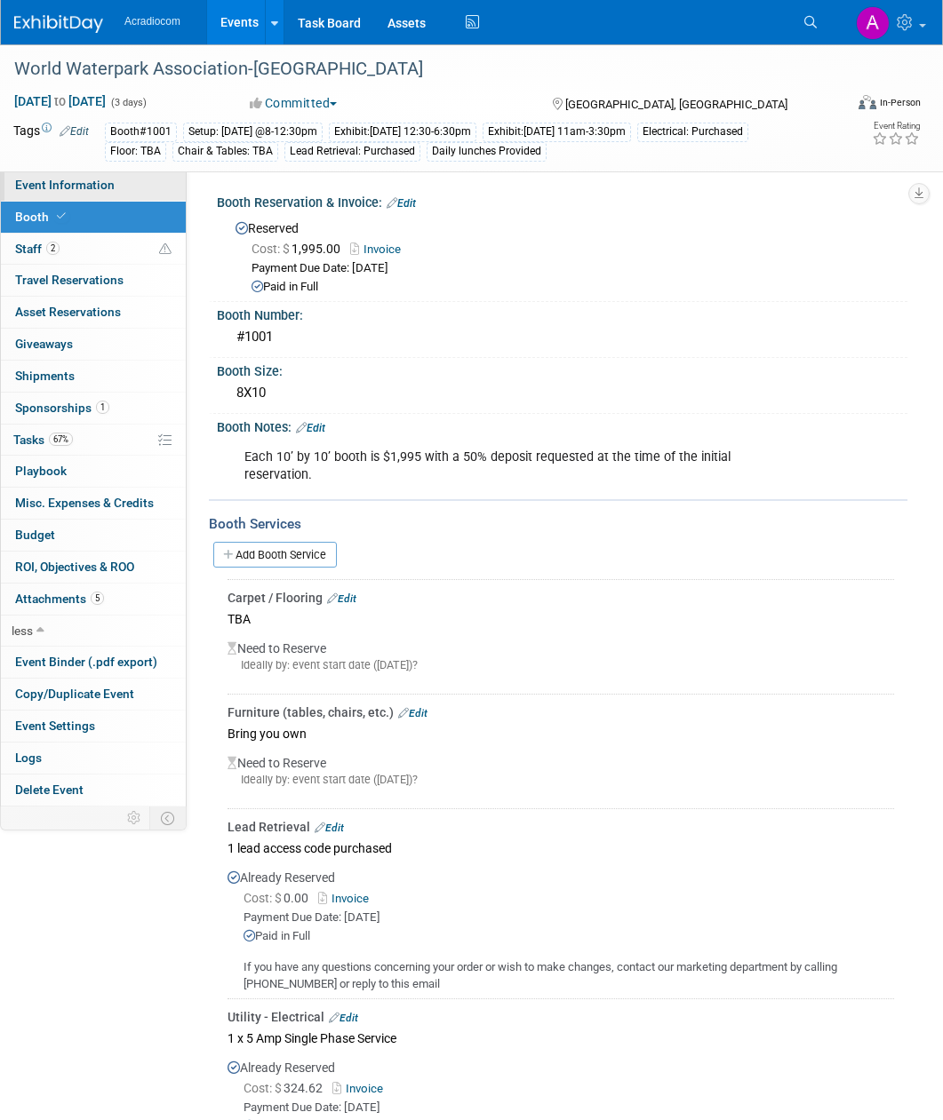
click at [125, 187] on link "Event Information" at bounding box center [93, 185] width 185 height 31
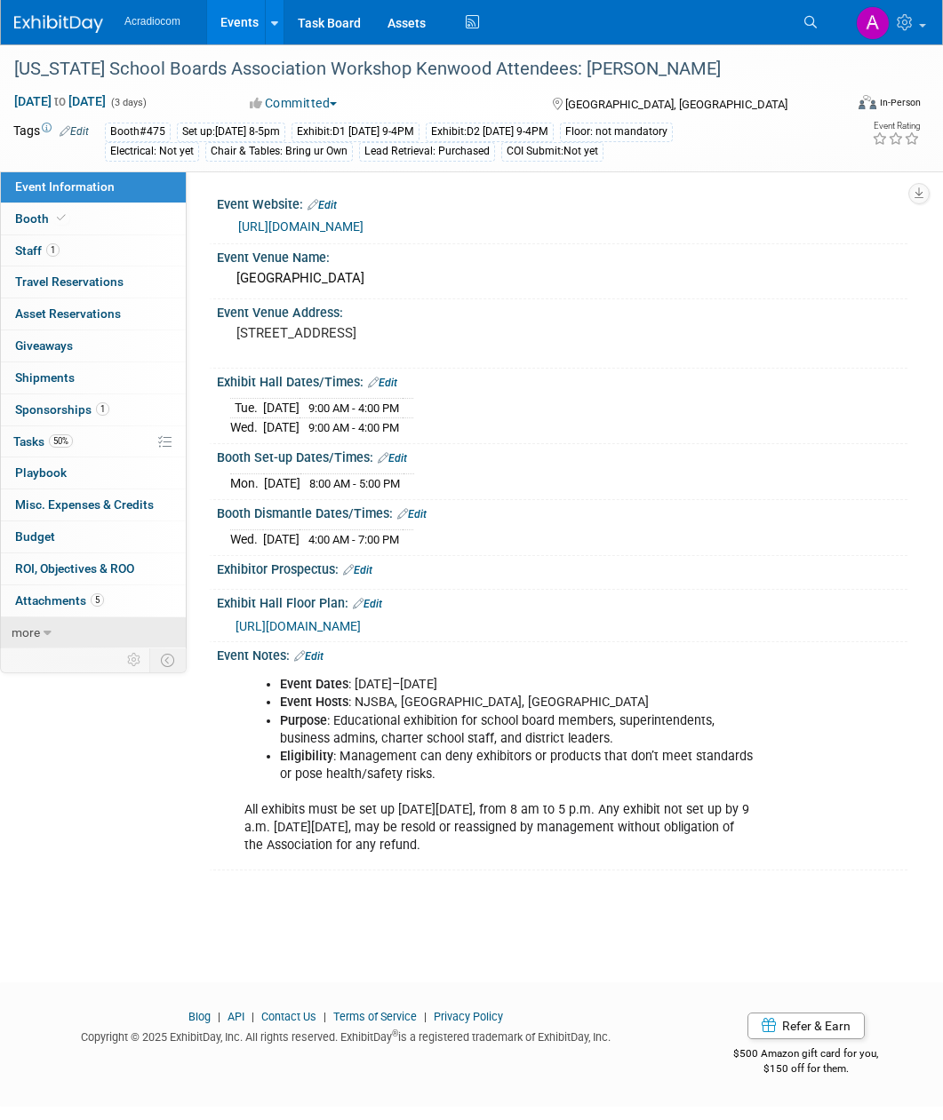
click at [45, 627] on icon at bounding box center [48, 633] width 8 height 12
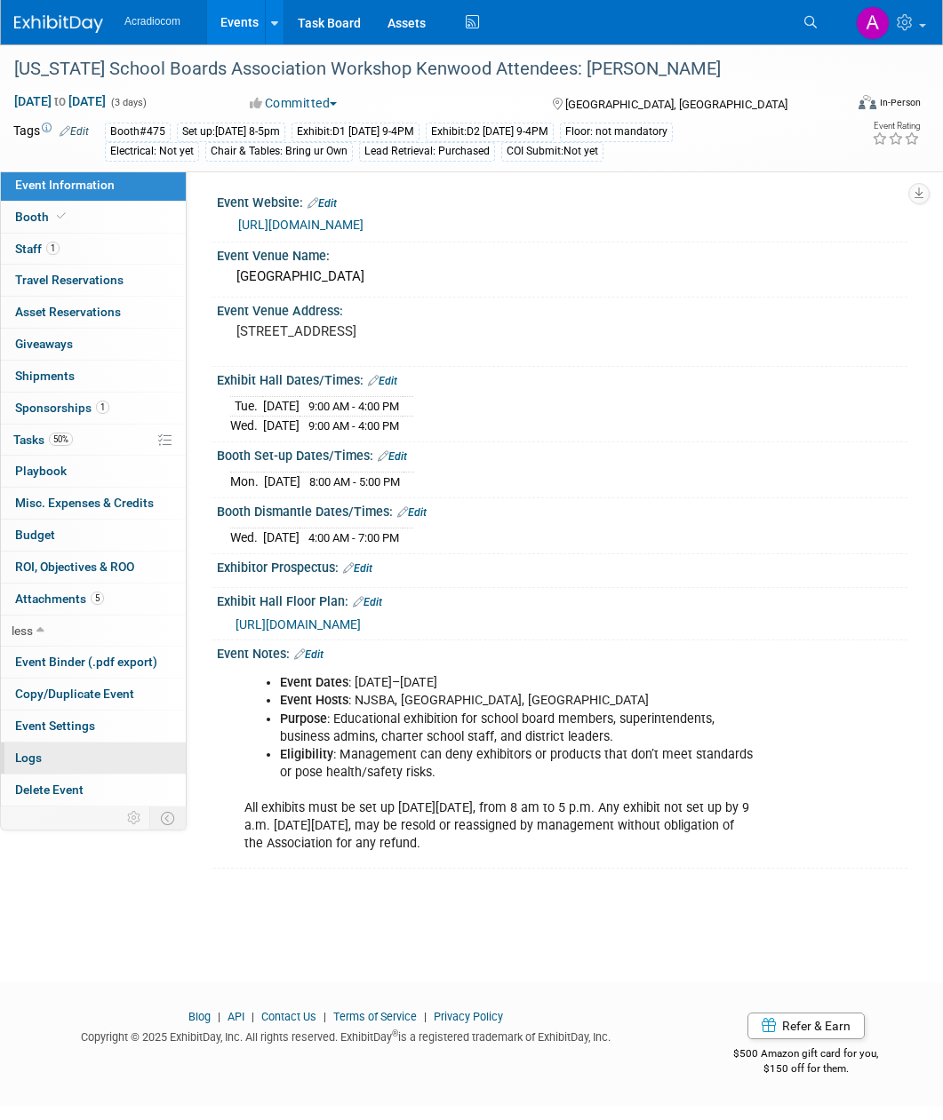
click at [100, 753] on link "Logs" at bounding box center [93, 758] width 185 height 31
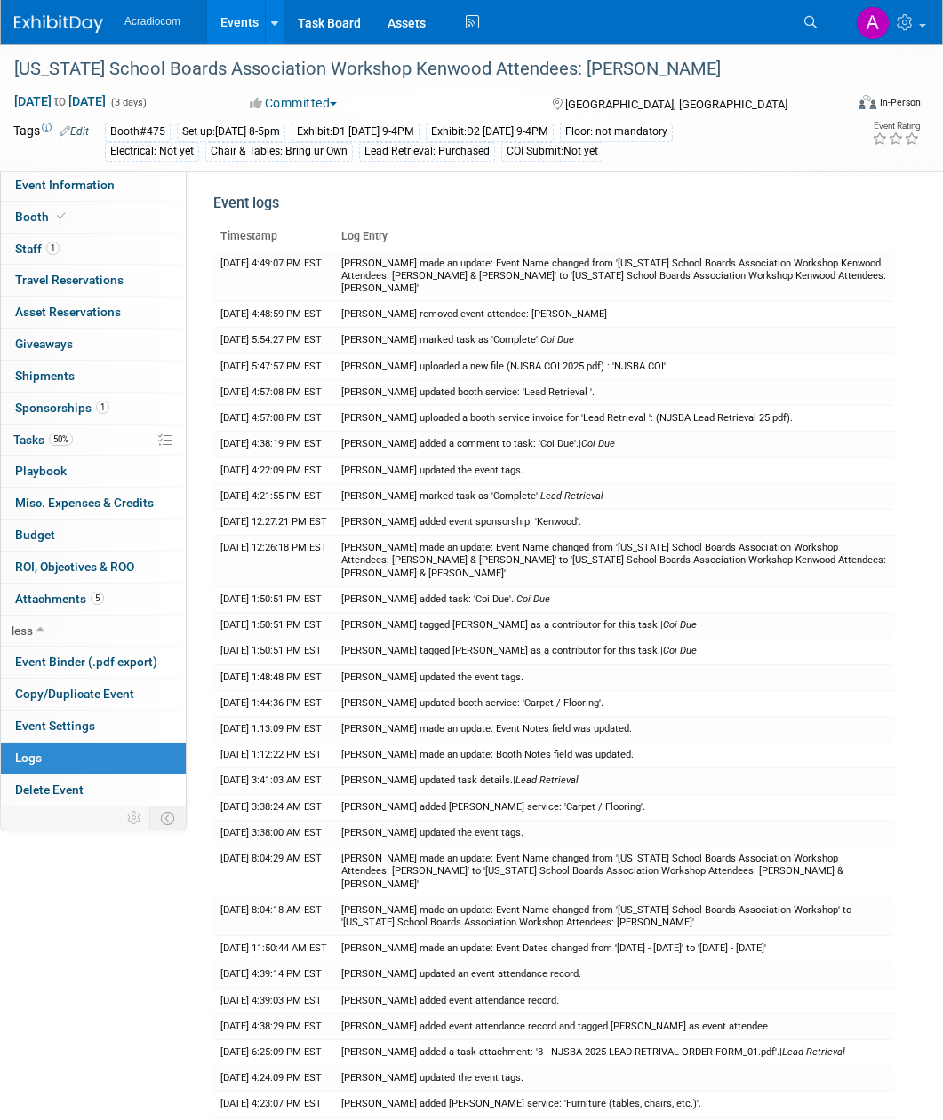
click at [34, 18] on img at bounding box center [58, 24] width 89 height 18
